Goal: Task Accomplishment & Management: Manage account settings

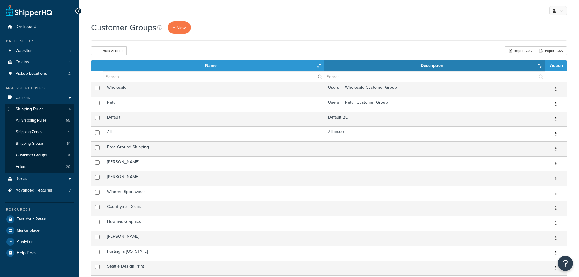
scroll to position [209, 0]
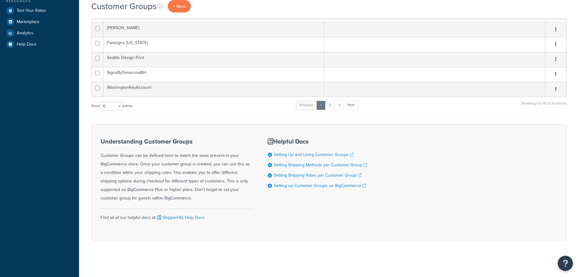
click at [124, 113] on div "Show 10 15 25 50 100 entries" at bounding box center [111, 106] width 41 height 13
click at [113, 104] on select "10 15 25 50 100" at bounding box center [111, 106] width 23 height 9
select select "100"
click at [100, 111] on select "10 15 25 50 100" at bounding box center [111, 106] width 23 height 9
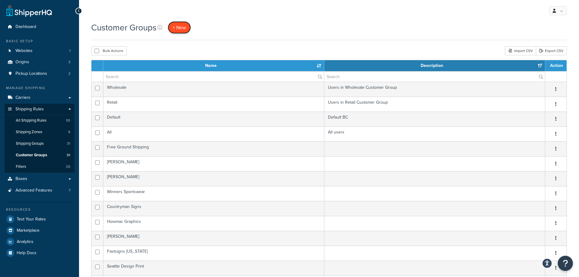
click at [178, 29] on span "+ New" at bounding box center [179, 27] width 13 height 7
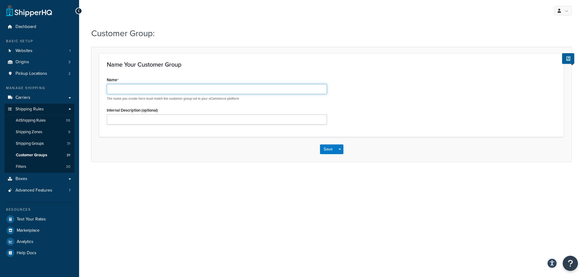
click at [144, 89] on input "Name" at bounding box center [217, 89] width 220 height 10
paste input "Creo Industrial"
type input "Creo Industrial"
click at [346, 114] on div "Name Creo Industrial The name you create here must match the customer group set…" at bounding box center [331, 102] width 459 height 54
click at [321, 148] on button "Save" at bounding box center [328, 149] width 16 height 10
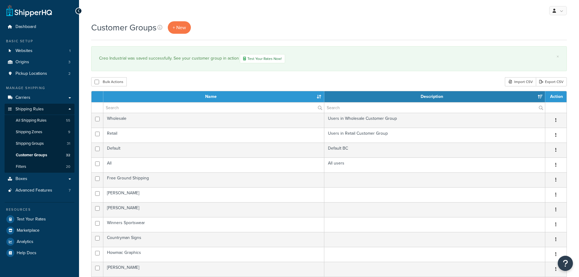
select select "15"
click at [30, 118] on span "All Shipping Rules" at bounding box center [31, 120] width 31 height 5
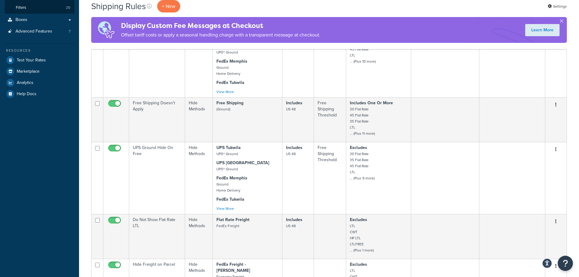
scroll to position [501, 0]
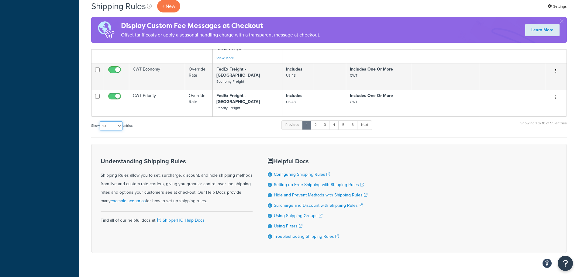
click at [112, 121] on select "10 15 25 50 100 1000" at bounding box center [111, 125] width 23 height 9
select select "1000"
click at [100, 121] on select "10 15 25 50 100 1000" at bounding box center [111, 125] width 23 height 9
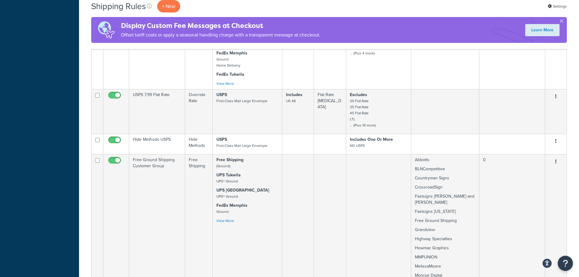
scroll to position [1230, 0]
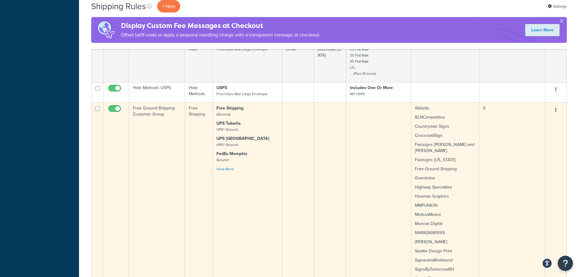
click at [557, 105] on button "button" at bounding box center [556, 110] width 9 height 10
click at [532, 115] on link "Edit" at bounding box center [536, 121] width 48 height 12
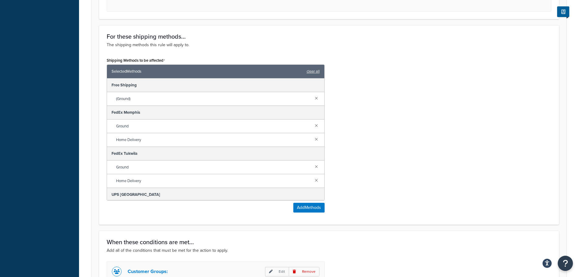
scroll to position [426, 0]
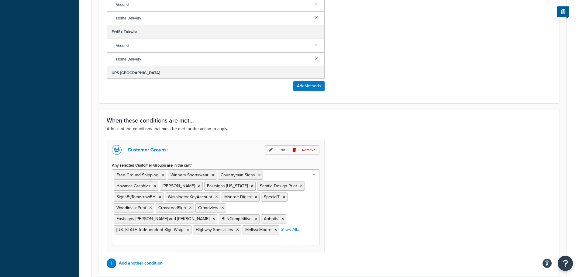
click at [311, 218] on ul "Free Ground Shipping Winners Sportswear Countryman Signs Howmac Graphics [PERSO…" at bounding box center [216, 207] width 208 height 76
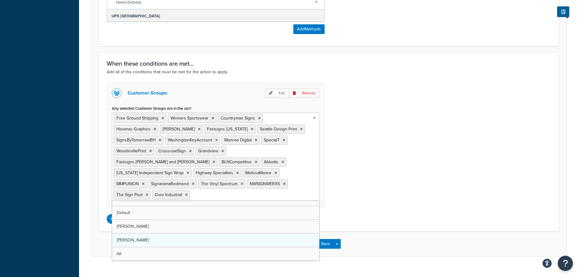
scroll to position [22, 0]
click at [370, 198] on div "Customer Groups: Edit Remove Any selected Customer Groups are in the cart Free …" at bounding box center [329, 153] width 454 height 141
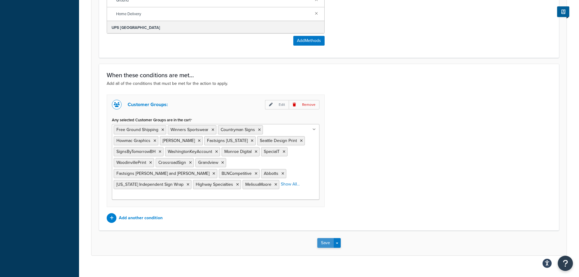
click at [319, 238] on button "Save" at bounding box center [325, 243] width 16 height 10
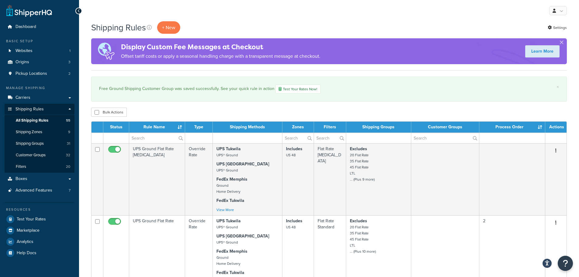
select select "1000"
